Goal: Information Seeking & Learning: Learn about a topic

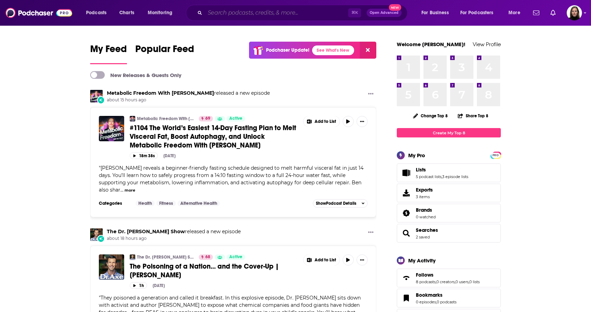
click at [230, 13] on input "Search podcasts, credits, & more..." at bounding box center [276, 12] width 143 height 11
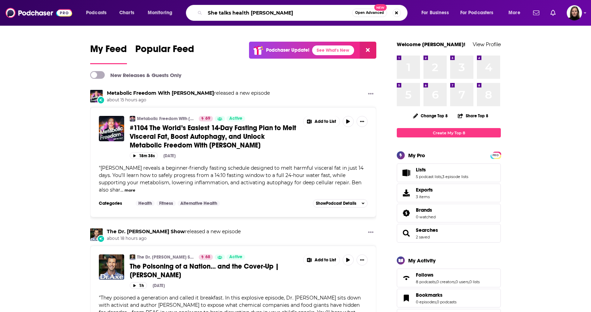
type input "She talks health [PERSON_NAME]"
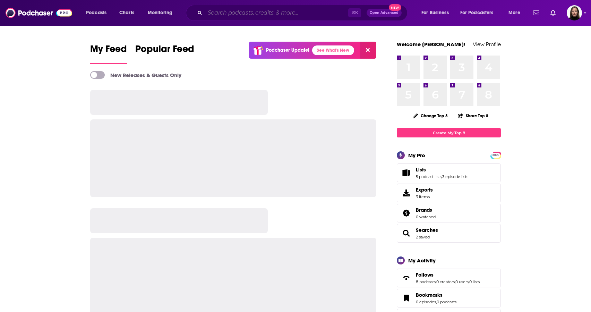
click at [233, 15] on input "Search podcasts, credits, & more..." at bounding box center [276, 12] width 143 height 11
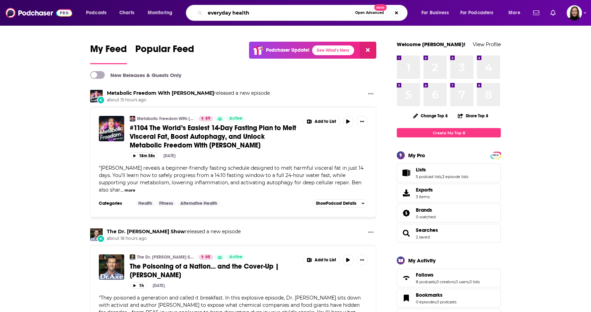
type input "everyday health"
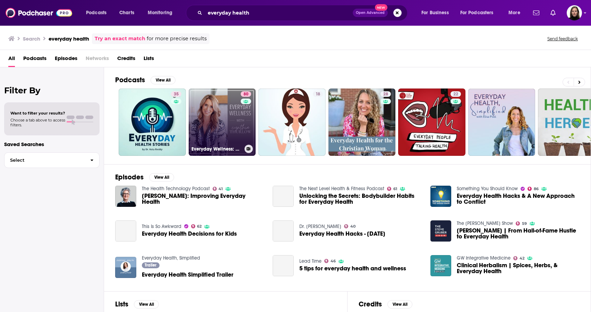
click at [233, 133] on link "80 Everyday Wellness: Midlife Hormones, Health, and Science for Women 35+" at bounding box center [222, 121] width 67 height 67
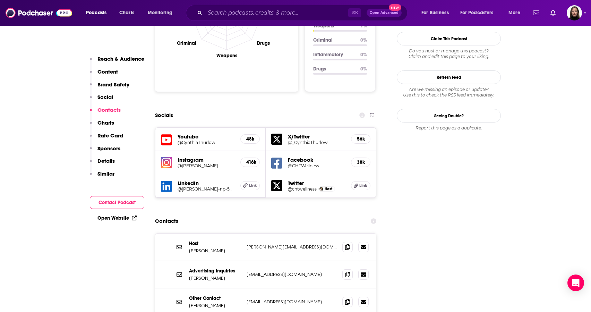
scroll to position [690, 0]
